Goal: Task Accomplishment & Management: Use online tool/utility

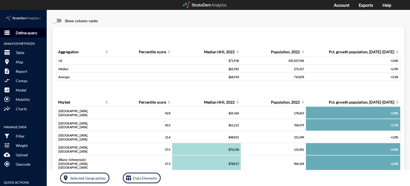
click p "Define query"
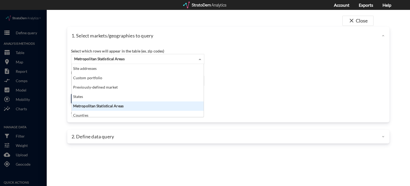
click div "Metropolitan Statistical Areas"
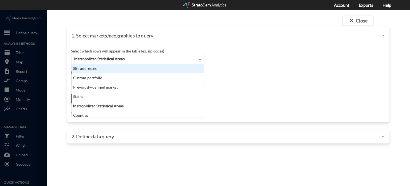
click div "Site addresses"
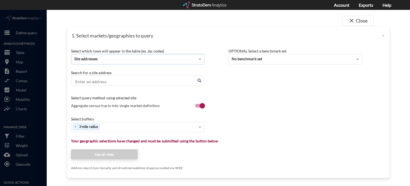
click input "Enter an address"
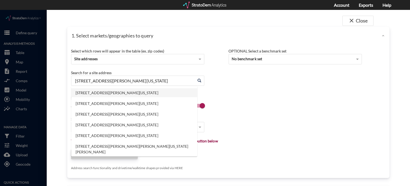
click li "512 Lightfoot Rd, Williamsburg, Virginia"
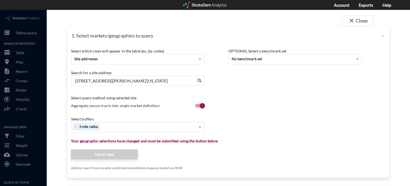
type input "512 Lightfoot Rd, Williamsburg, Virginia"
click div "Search for a site address Enter an address 512 Lightfoot Rd, Williamsburg, Virg…"
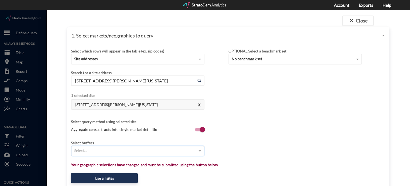
click div "Select..."
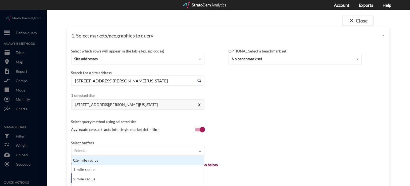
scroll to position [67, 0]
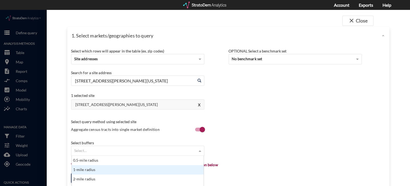
click div "1-mile radius"
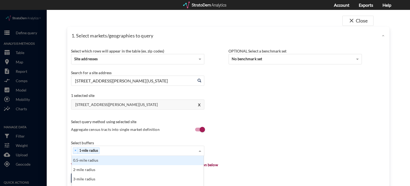
scroll to position [89, 0]
click div "× 1-mile radius"
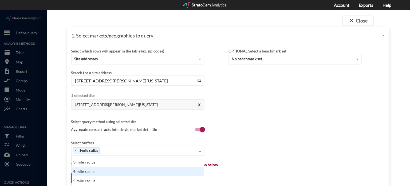
scroll to position [0, 0]
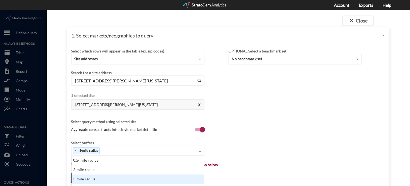
click div "3-mile radius"
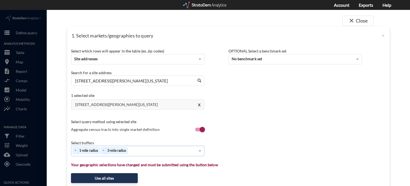
click div "× 1-mile radius × 3-mile radius"
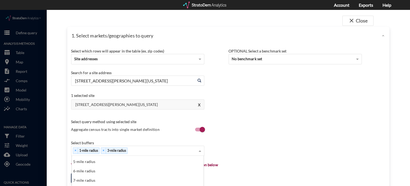
scroll to position [260, 0]
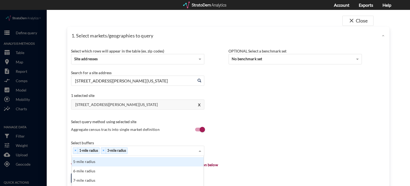
click div "5-mile radius"
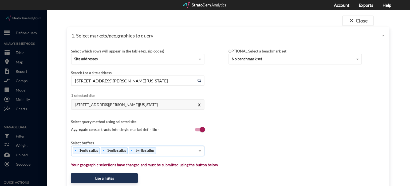
click div "× 1-mile radius × 3-mile radius × 5-mile radius"
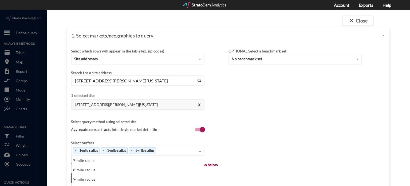
scroll to position [53, 0]
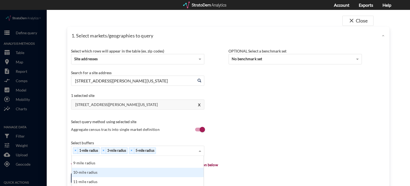
click div "10-mile radius"
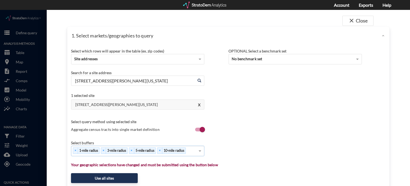
click div "Select buffers × 1-mile radius × 3-mile radius × 5-mile radius × 10-mile radius"
click button "Use all sites"
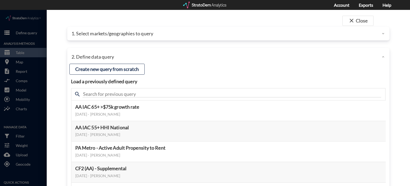
click div "search"
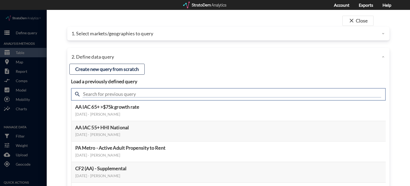
click input "text"
type input "housing demand"
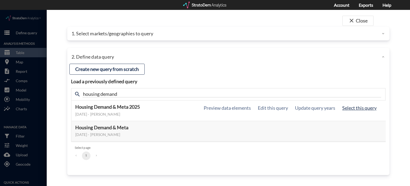
click button "Select this query"
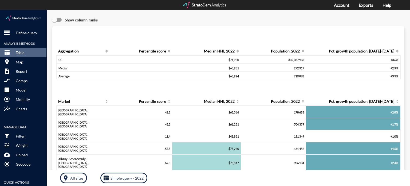
scroll to position [0, 0]
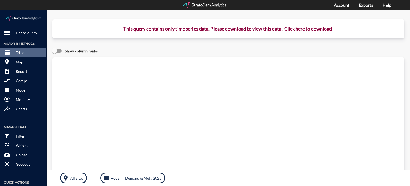
click button "Click here to download"
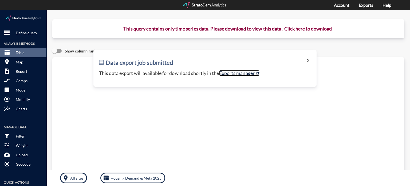
click link "Exports manager"
click p "Define query"
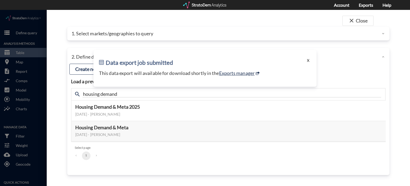
click button "X"
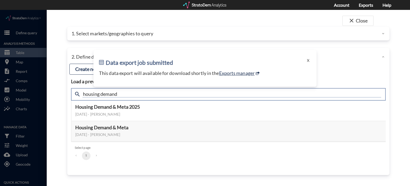
click input "housing demand"
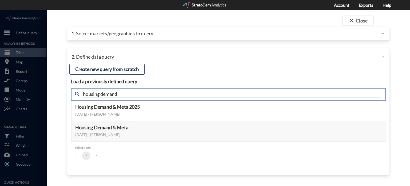
click input "housing demand"
type input "active adult"
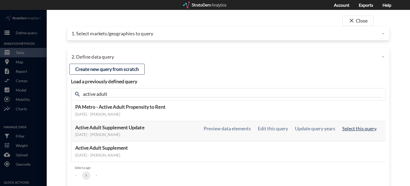
click button "Select this query"
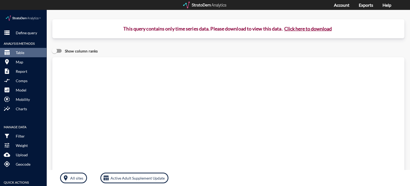
click button "Click here to download"
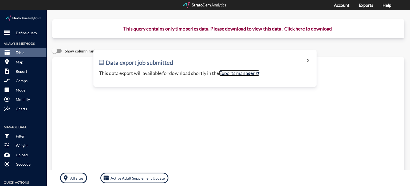
click link "Exports manager"
click button "X"
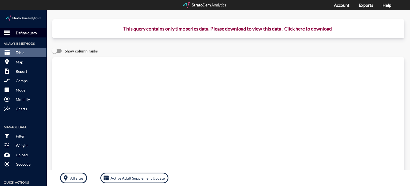
click p "Define query"
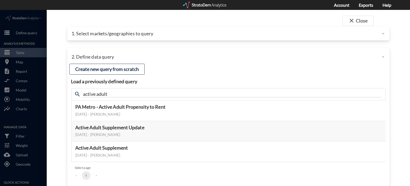
click div
click div "2. Define data query"
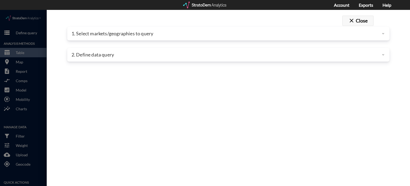
click button "close Close"
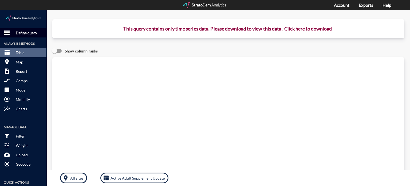
click p "Define query"
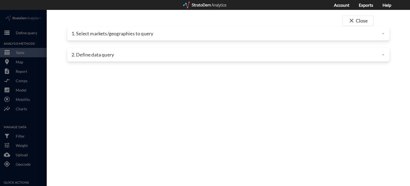
click p "1. Select markets/geographies to query"
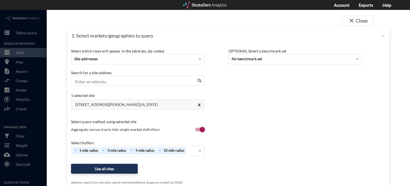
click button "X"
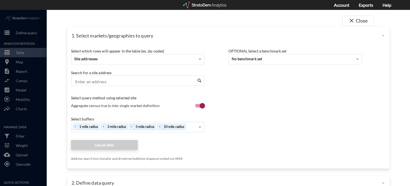
click input "Enter an address"
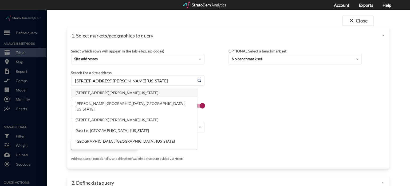
click li "130 Walton Park Ln, Midlothian, Virginia"
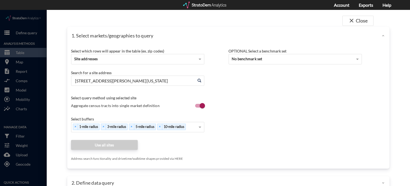
type input "130 Walton Park Ln, Midlothian, Virginia"
click div "Search for a site address Enter an address 130 Walton Park Ln, Midlothian, Virg…"
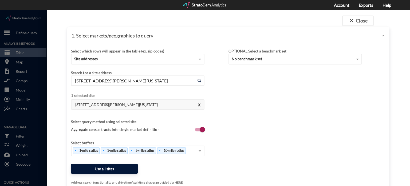
click button "Use all sites"
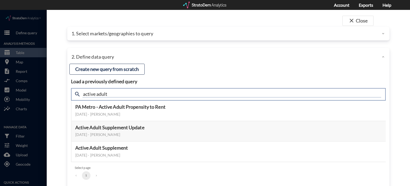
click input "active adult"
type input "housing demand"
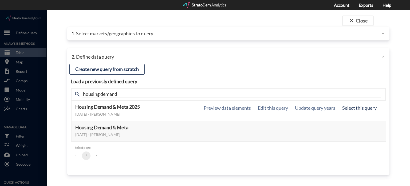
click button "Select this query"
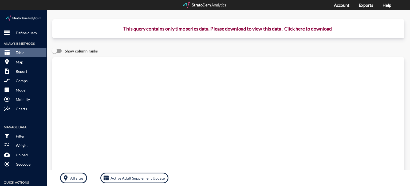
click button "Click here to download"
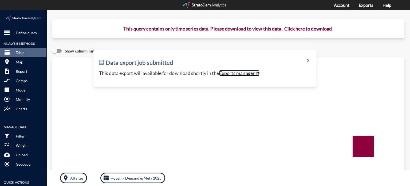
click link "Exports manager"
click button "X"
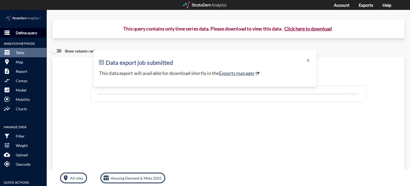
click p "Define query"
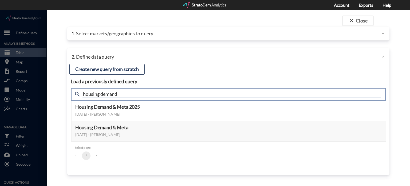
click input "housing demand"
type input "active adult"
click input "active adult"
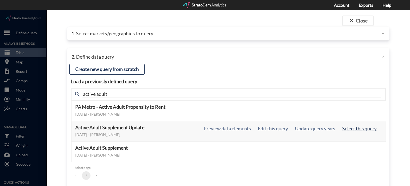
click button "Select this query"
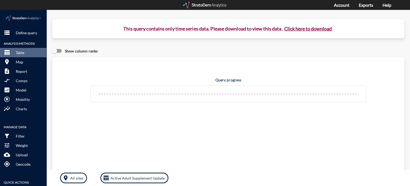
click button "Click here to download"
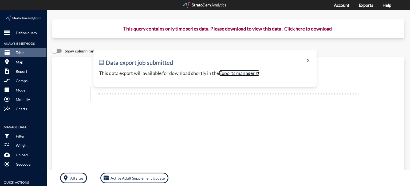
click link "Exports manager"
click button "Click here to download"
click button "X"
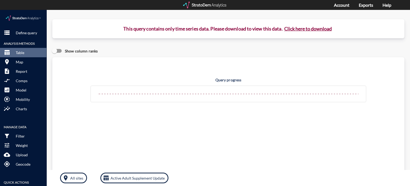
click button "Click here to download"
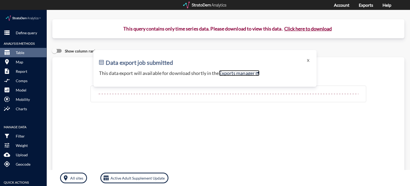
click link "Exports manager"
click p "Define query"
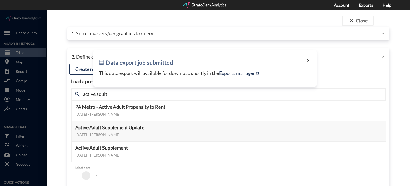
click button "X"
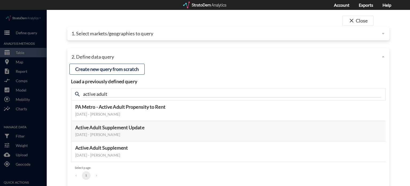
click p "1. Select markets/geographies to query"
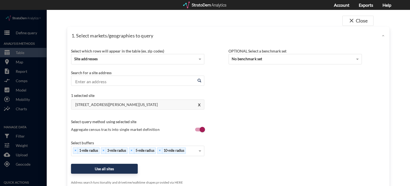
click p "1. Select markets/geographies to query"
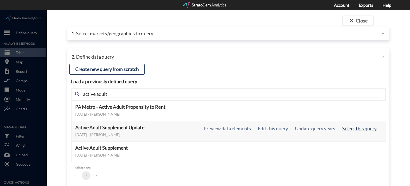
click button "Select this query"
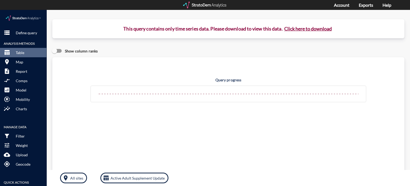
click button "Click here to download"
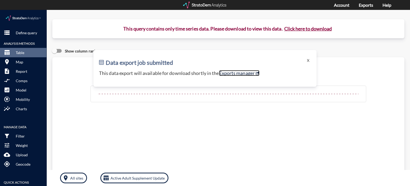
click link "Exports manager"
click p "Define query"
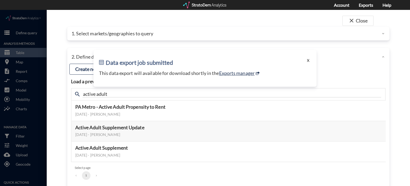
click button "X"
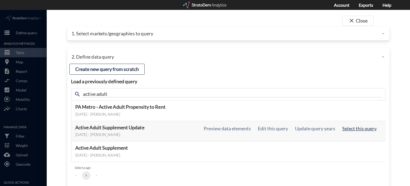
click button "Select this query"
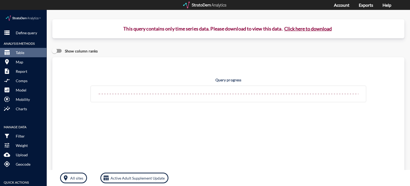
click button "Click here to download"
click p "Define query"
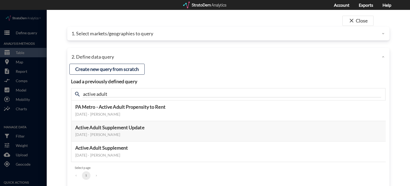
click p "1. Select markets/geographies to query"
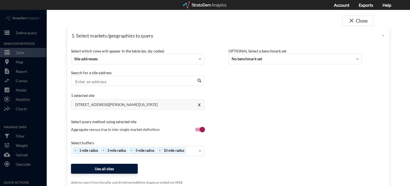
click button "Use all sites"
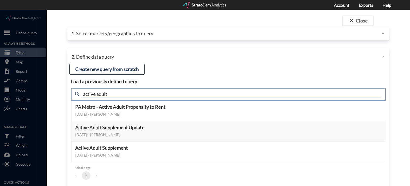
click input "active adult"
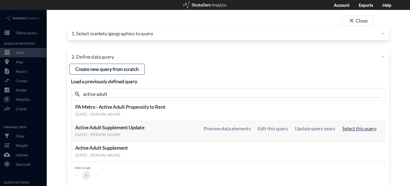
click button "Select this query"
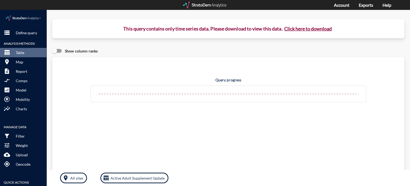
click button "Click here to download"
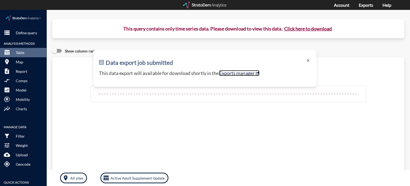
click link "Exports manager"
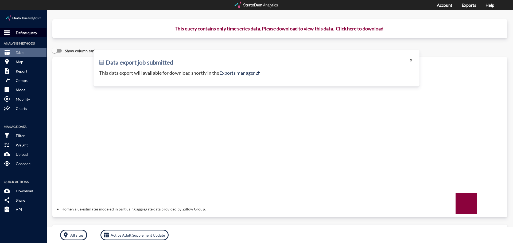
click p "Define query"
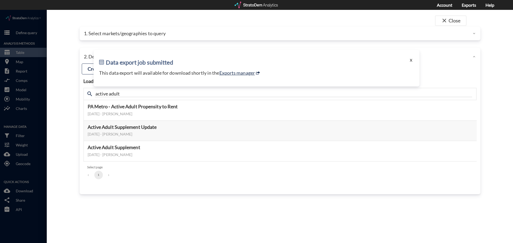
click button "X"
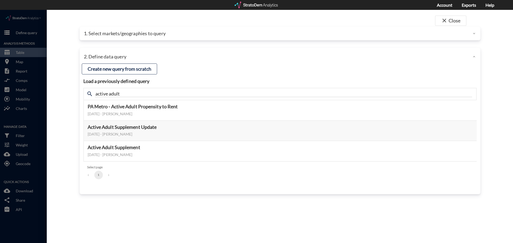
click p "1. Select markets/geographies to query"
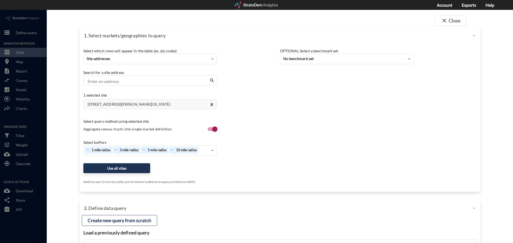
click button "X"
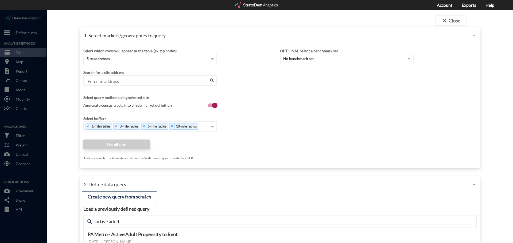
click input "Enter an address"
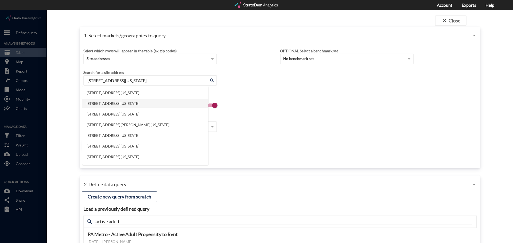
type input "1647 Richmond Rd, Williamsburg, Virginia"
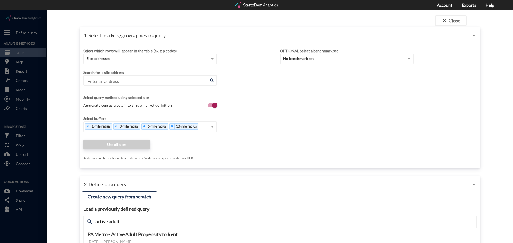
click div "Search for a site address Enter an address Enter an address"
click input "Enter an address"
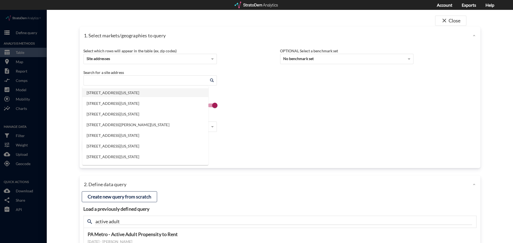
click li "1647 Richmond Rd, Williamsburg, Virginia"
type input "1647 Richmond Rd, Williamsburg, Virginia"
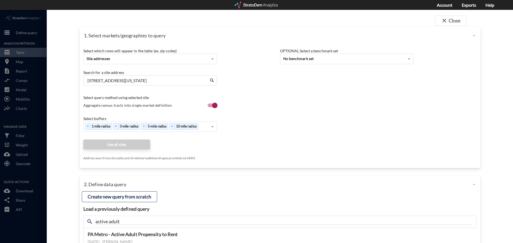
click div "Select query method using selected site Aggregate census tracts into single mar…"
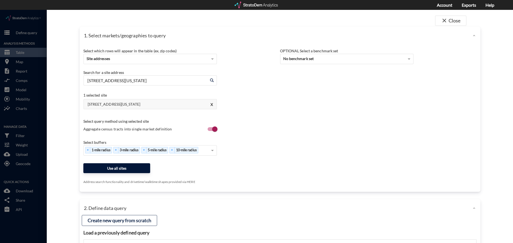
click button "Use all sites"
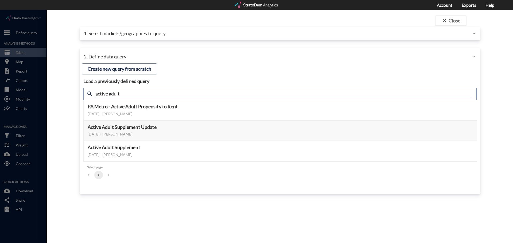
click input "active adult"
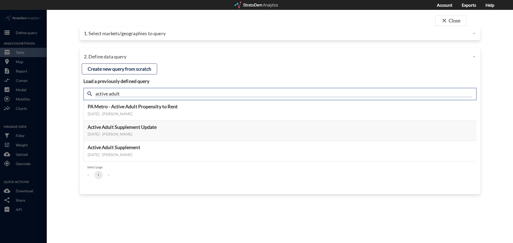
click input "active adult"
type input "housing demand"
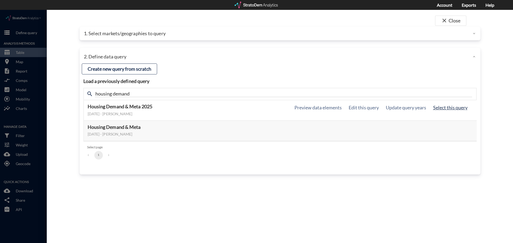
click button "Select this query"
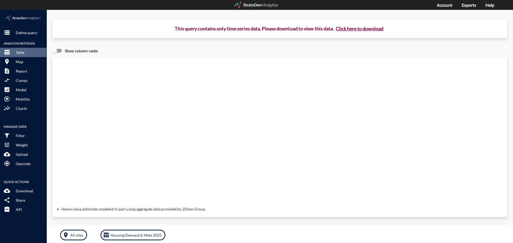
click button "Click here to download"
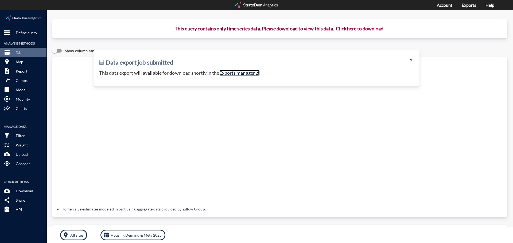
click link "Exports manager"
click button "X"
click p "Define query"
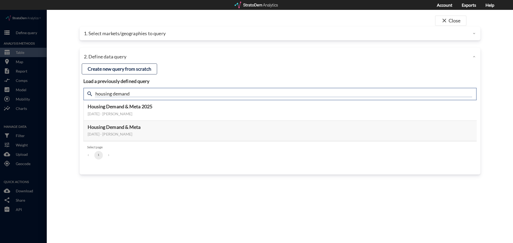
click input "housing demand"
type input "active adult"
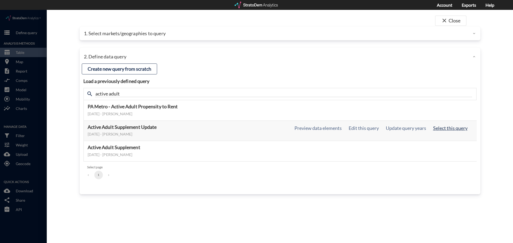
click button "Select this query"
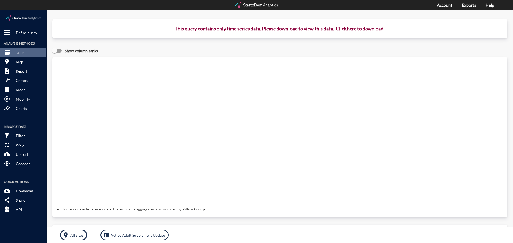
click button "Click here to download"
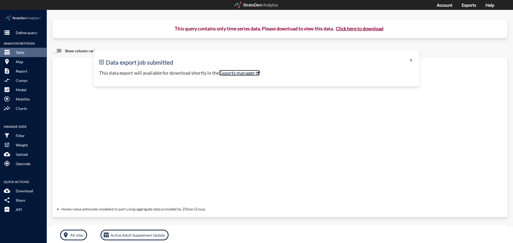
click link "Exports manager"
click p "Map"
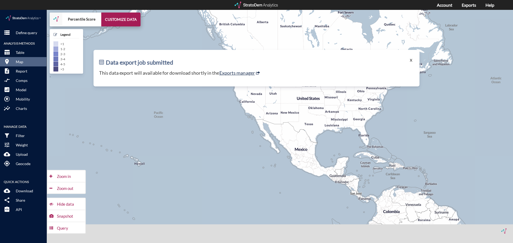
click button "X"
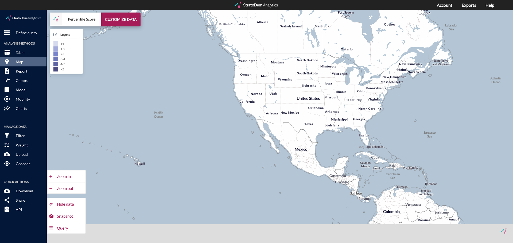
click img
click p "Define query"
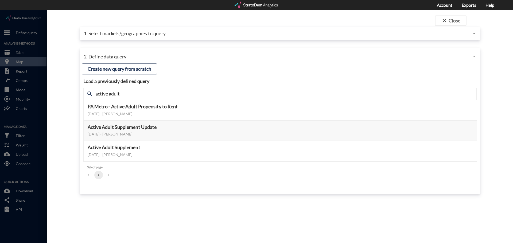
drag, startPoint x: 22, startPoint y: 52, endPoint x: 21, endPoint y: 43, distance: 8.7
click div
click span "close"
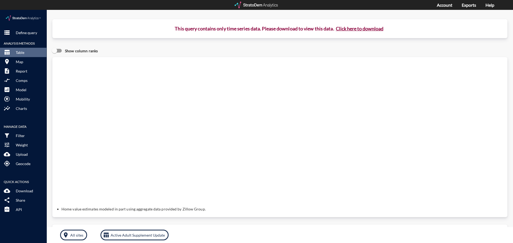
click at [254, 5] on div at bounding box center [257, 5] width 44 height 7
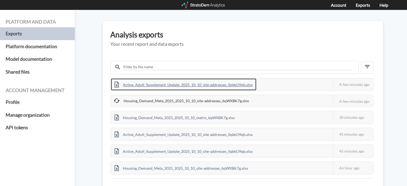
click at [230, 87] on div "Active_Adult_Supplement_Update_2025_10_10_site-addresses_0qkkO9qb.xlsx" at bounding box center [184, 84] width 146 height 12
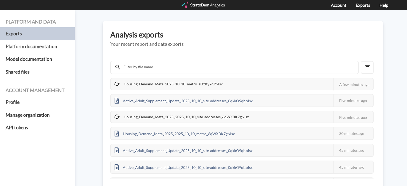
click at [257, 49] on div "Housing_Demand_Meta_2025_10_10_metro_zDzKy2qP.xlsx This job failed The StratoDe…" at bounding box center [242, 113] width 265 height 129
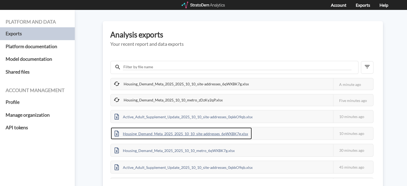
click at [164, 134] on div "Housing_Demand_Meta_2025_2025_10_10_site-addresses_6qWXBK7g.xlsx" at bounding box center [181, 133] width 141 height 12
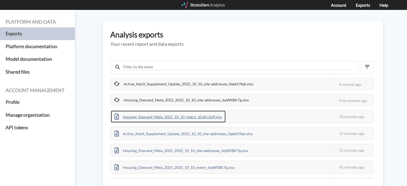
click at [170, 117] on div "Housing_Demand_Meta_2025_10_10_metro_zDzKy2qP.xlsx" at bounding box center [168, 116] width 115 height 12
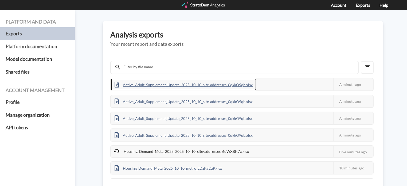
click at [180, 85] on div "Active_Adult_Supplement_Update_2025_10_10_site-addresses_0qkkO9qb.xlsx" at bounding box center [184, 84] width 146 height 12
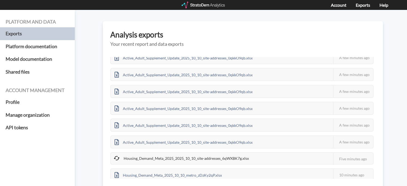
scroll to position [37, 0]
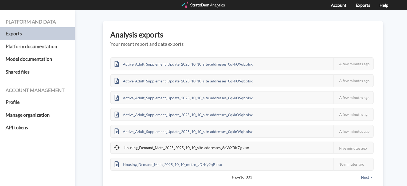
click at [379, 107] on div "Analysis exports Your recent report and data exports Active_Adult_Supplement_Up…" at bounding box center [243, 104] width 280 height 167
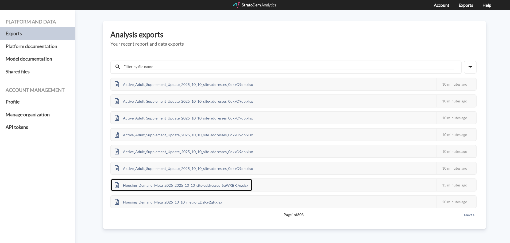
click at [209, 185] on div "Housing_Demand_Meta_2025_2025_10_10_site-addresses_6qWXBK7g.xlsx" at bounding box center [181, 185] width 141 height 12
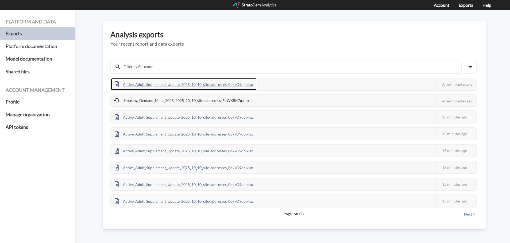
click at [186, 86] on div "Active_Adult_Supplement_Update_2025_10_10_site-addresses_0qkkO9qb.xlsx" at bounding box center [184, 84] width 146 height 12
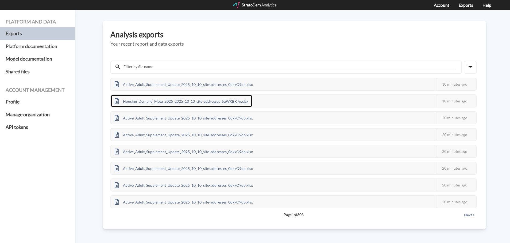
click at [214, 102] on div "Housing_Demand_Meta_2025_2025_10_10_site-addresses_6qWXBK7g.xlsx" at bounding box center [181, 101] width 141 height 12
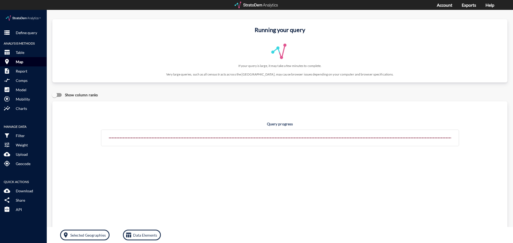
click p "Map"
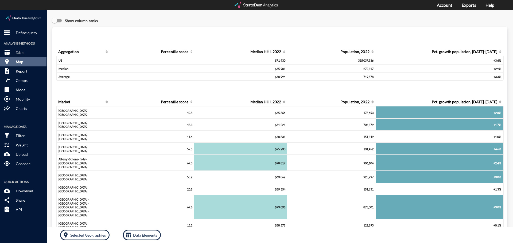
click button "room Map"
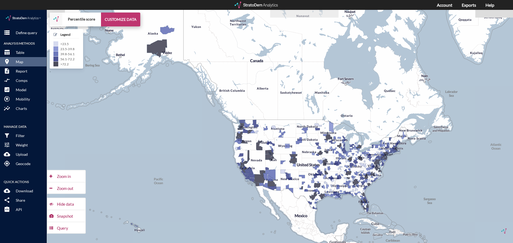
click button "CUSTOMIZE DATA"
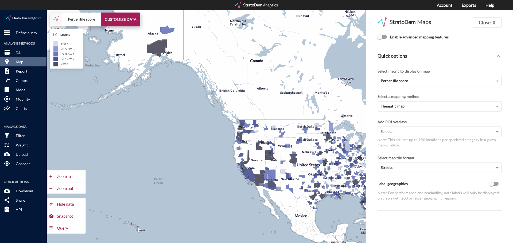
click input "Enable advanced mapping features"
checkbox input "true"
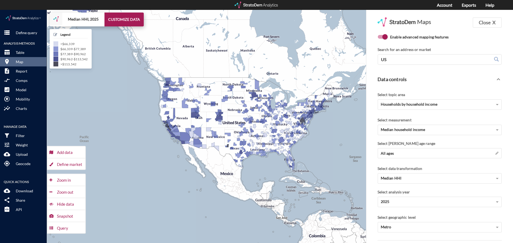
drag, startPoint x: 343, startPoint y: 153, endPoint x: 259, endPoint y: 107, distance: 95.8
click div "+ − Median HHI, 2025 CUSTOMIZE DATA Legend < $66,339 $66,339 - $77,389 $77,389 …"
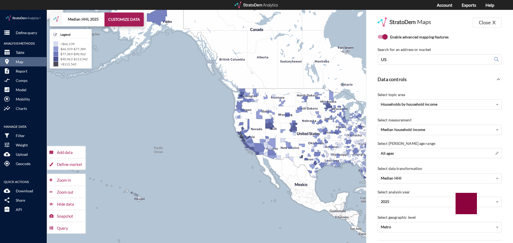
drag, startPoint x: 319, startPoint y: 128, endPoint x: 282, endPoint y: 127, distance: 36.9
click div "+ − Median HHI, 2025 CUSTOMIZE DATA Legend < $66,339 $66,339 - $77,389 $77,389 …"
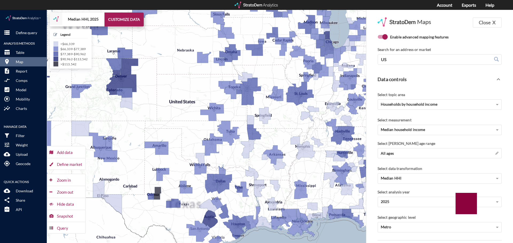
drag, startPoint x: 343, startPoint y: 116, endPoint x: 226, endPoint y: 115, distance: 117.0
click div "+ − Median HHI, 2025 CUSTOMIZE DATA Legend < $66,339 $66,339 - $77,389 $77,389 …"
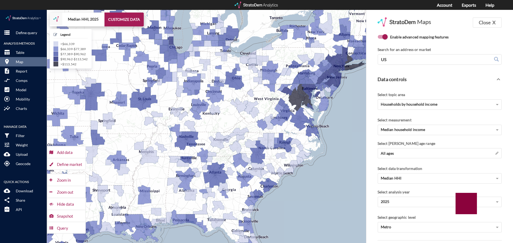
drag, startPoint x: 318, startPoint y: 103, endPoint x: 228, endPoint y: 109, distance: 90.3
click div "+ − Median HHI, 2025 CUSTOMIZE DATA Legend < $66,339 $66,339 - $77,389 $77,389 …"
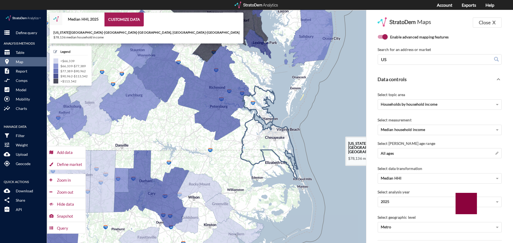
drag, startPoint x: 302, startPoint y: 122, endPoint x: 244, endPoint y: 123, distance: 57.5
click icon
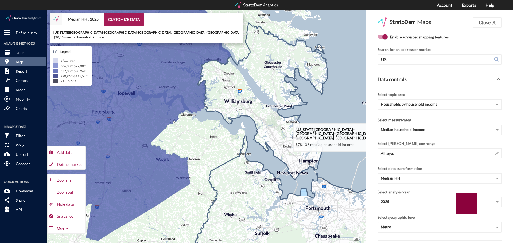
drag, startPoint x: 234, startPoint y: 76, endPoint x: 246, endPoint y: 97, distance: 23.8
click icon
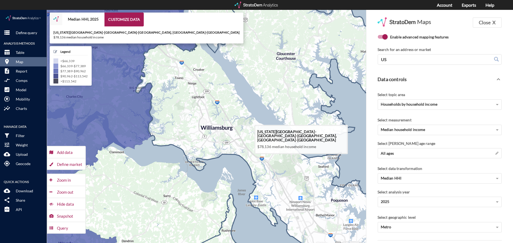
drag, startPoint x: 273, startPoint y: 68, endPoint x: 240, endPoint y: 75, distance: 34.1
click icon
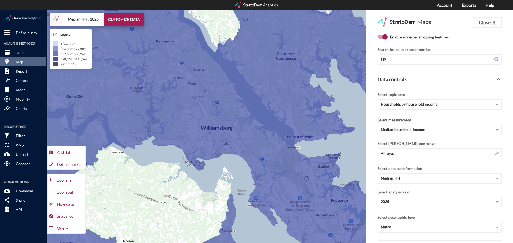
click div "Define market"
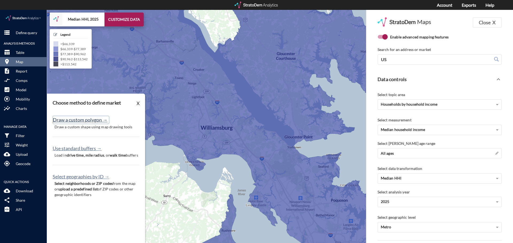
click button "Draw a custom polygon →"
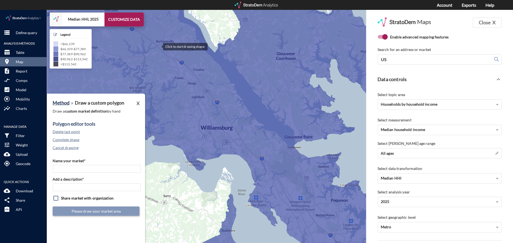
click div
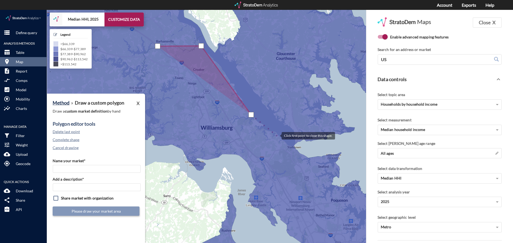
click div
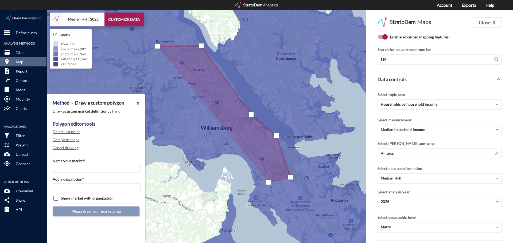
click div
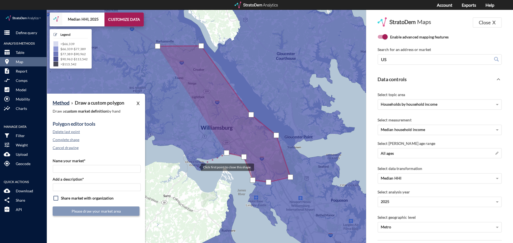
click div
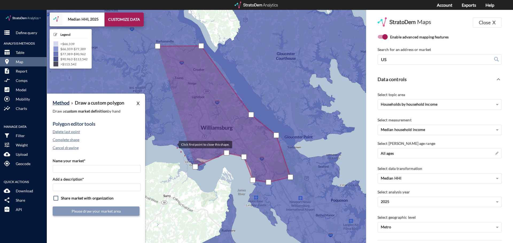
click div
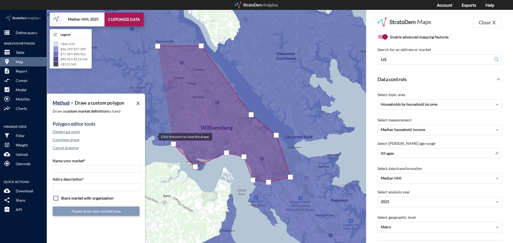
click div
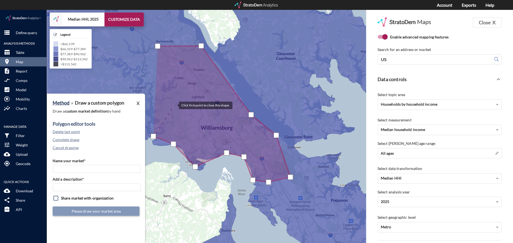
click div
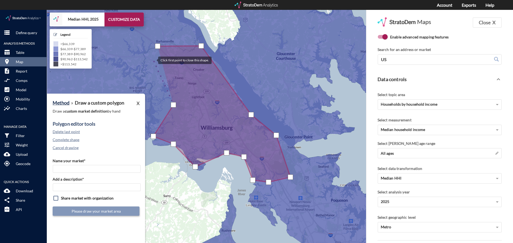
click div
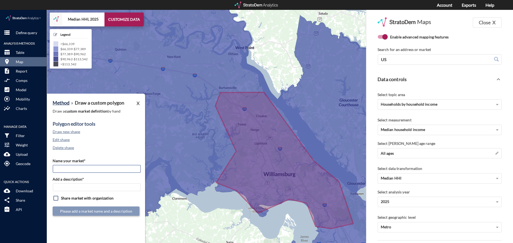
click input "Name your market*"
type input "Mooretown Rd Poly"
click label "Add a description*"
click input "Add a description*"
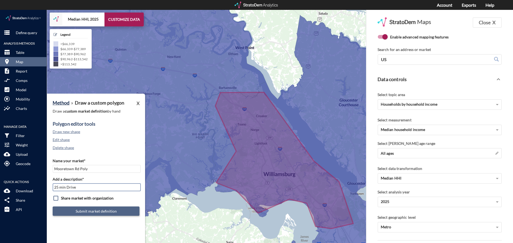
type input "25 min Drive"
click button "Submit market definition"
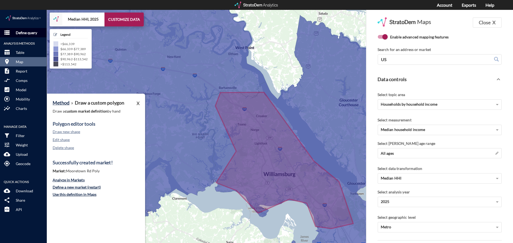
click p "Define query"
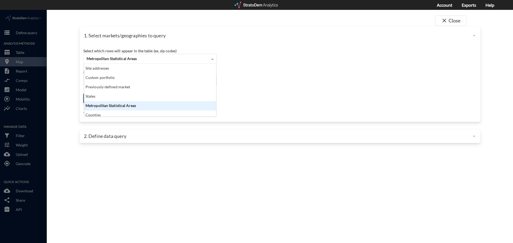
click span "Metropolitan Statistical Areas"
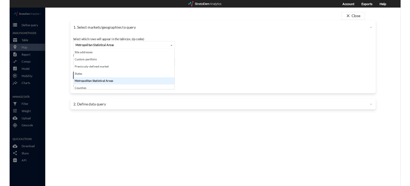
scroll to position [49, 129]
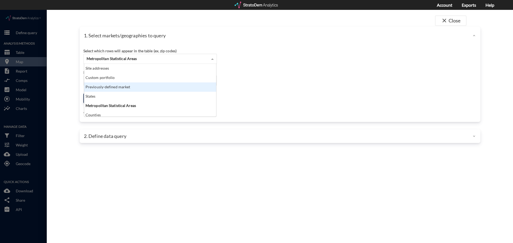
click div "Previously-defined market"
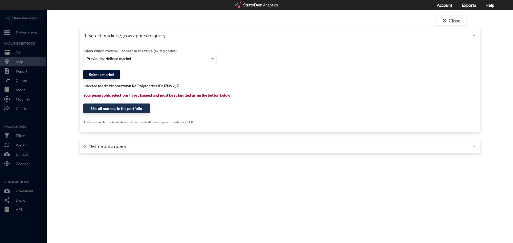
click button "Select a market"
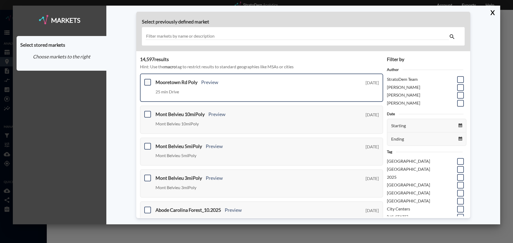
click at [147, 83] on span at bounding box center [147, 82] width 7 height 7
click at [147, 80] on input "checkbox" at bounding box center [147, 80] width 0 height 0
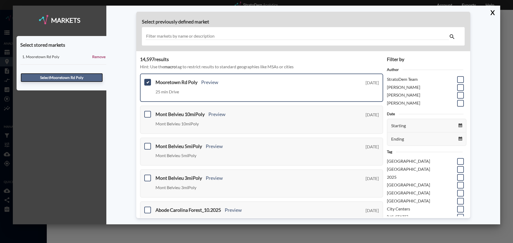
click at [59, 78] on button "Select Mooretown Rd Poly" at bounding box center [62, 77] width 82 height 9
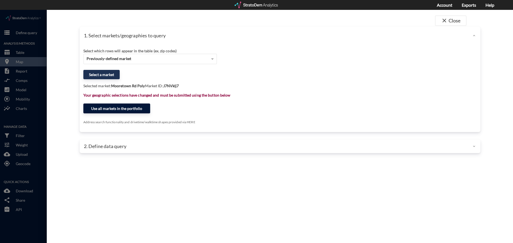
click button "Use all markets in the portfolio"
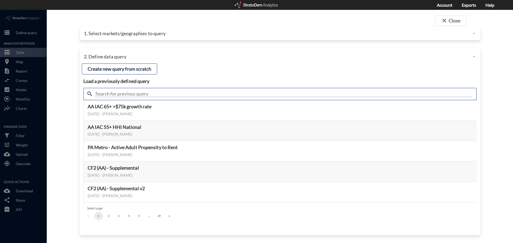
click input "text"
type input "housing demand"
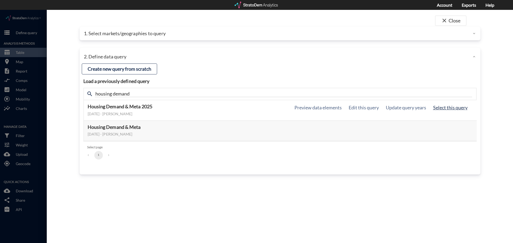
click button "Select this query"
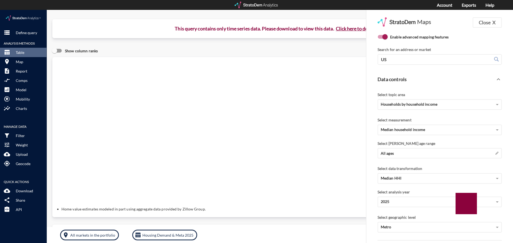
click button "Click here to download"
click strong "X"
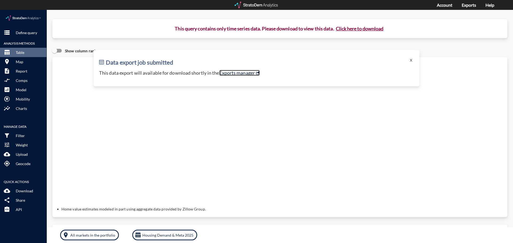
click link "Exports manager"
click p "Define query"
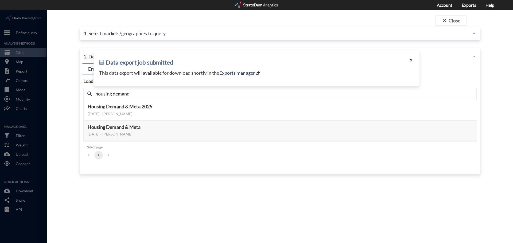
click button "X"
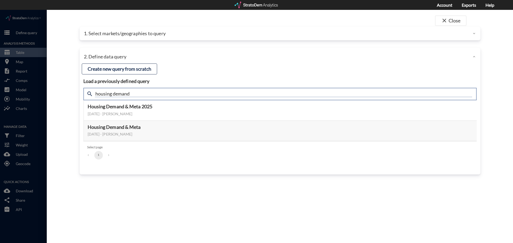
click input "housing demand"
type input "active adult"
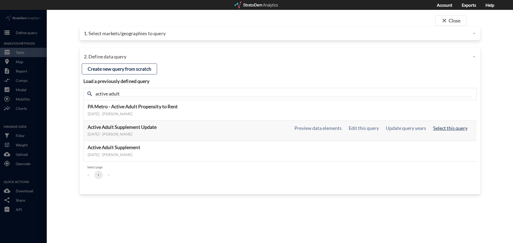
click button "Select this query"
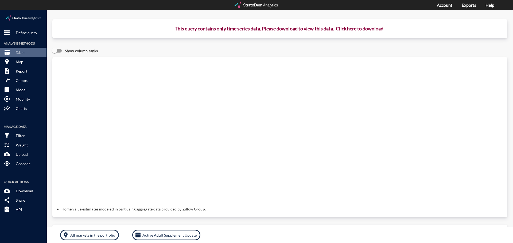
click button "Click here to download"
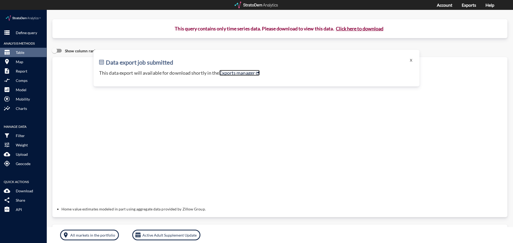
click link "Exports manager"
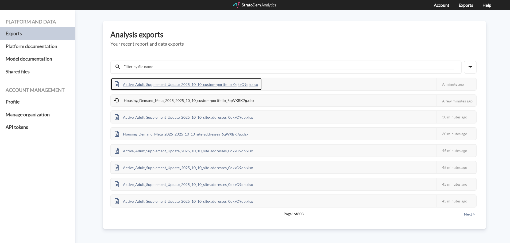
click at [196, 85] on div "Active_Adult_Supplement_Update_2025_10_10_custom-portfolio_0qkkO9qb.xlsx" at bounding box center [186, 84] width 151 height 12
click at [157, 83] on div "Active_Adult_Supplement_Update_2025_10_10_custom-portfolio_0qkkO9qb.xlsx" at bounding box center [186, 84] width 151 height 12
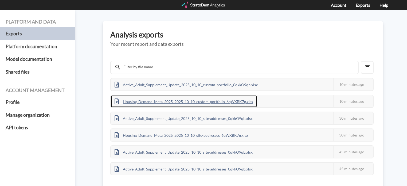
click at [221, 102] on div "Housing_Demand_Meta_2025_2025_10_10_custom-portfolio_6qWXBK7g.xlsx" at bounding box center [184, 101] width 146 height 12
